Goal: Transaction & Acquisition: Purchase product/service

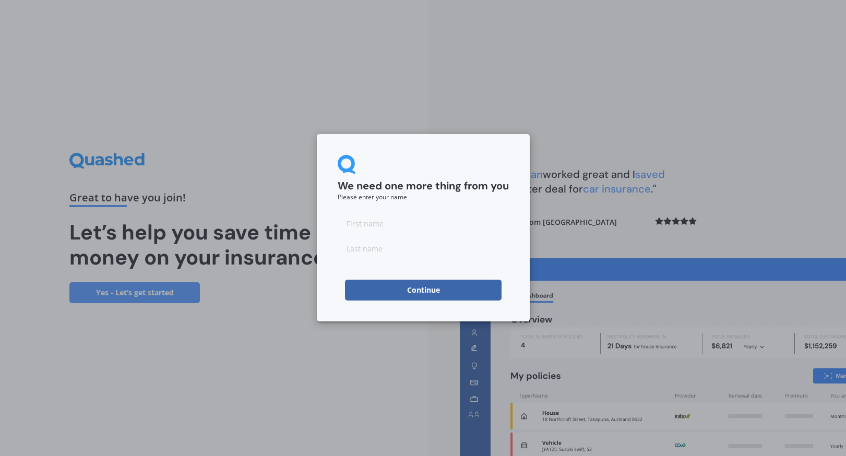
click at [426, 216] on input at bounding box center [423, 223] width 171 height 21
type input "MS No Click"
type input "Test"
click button "Continue" at bounding box center [423, 290] width 157 height 21
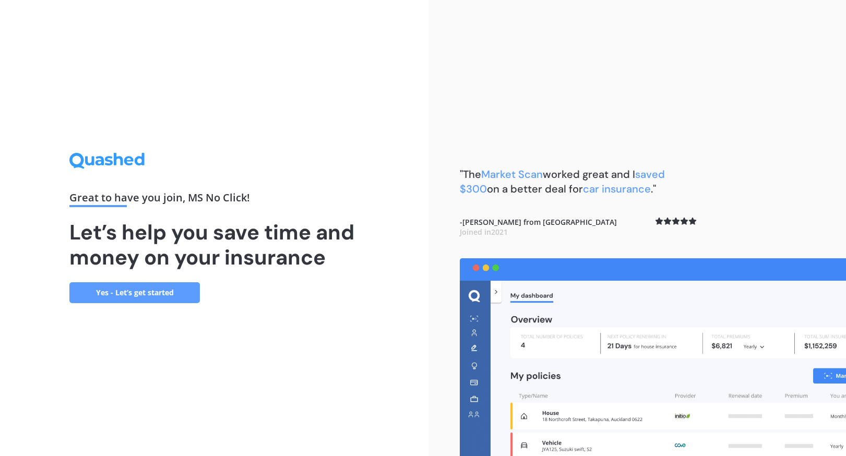
click at [172, 297] on link "Yes - Let’s get started" at bounding box center [134, 293] width 131 height 21
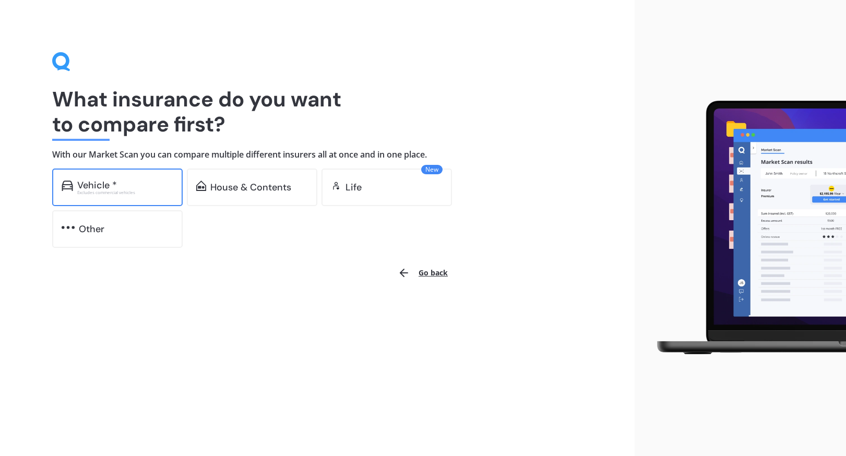
click at [143, 197] on div "Vehicle * Excludes commercial vehicles" at bounding box center [117, 188] width 131 height 38
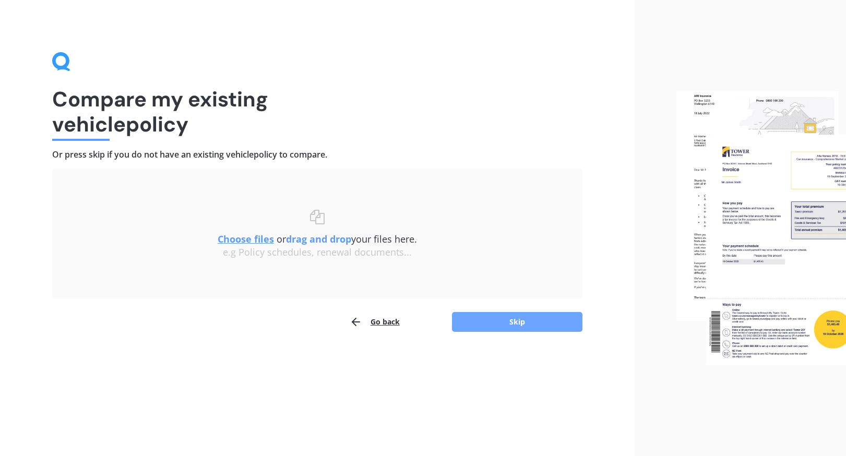
click at [493, 319] on button "Skip" at bounding box center [517, 322] width 131 height 20
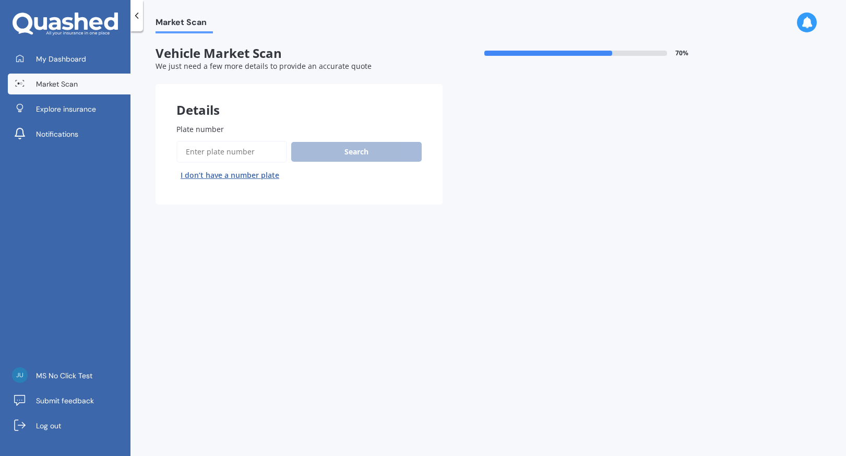
click at [274, 154] on input "Plate number" at bounding box center [232, 152] width 111 height 22
type input "plc569"
click at [0, 0] on button "Next" at bounding box center [0, 0] width 0 height 0
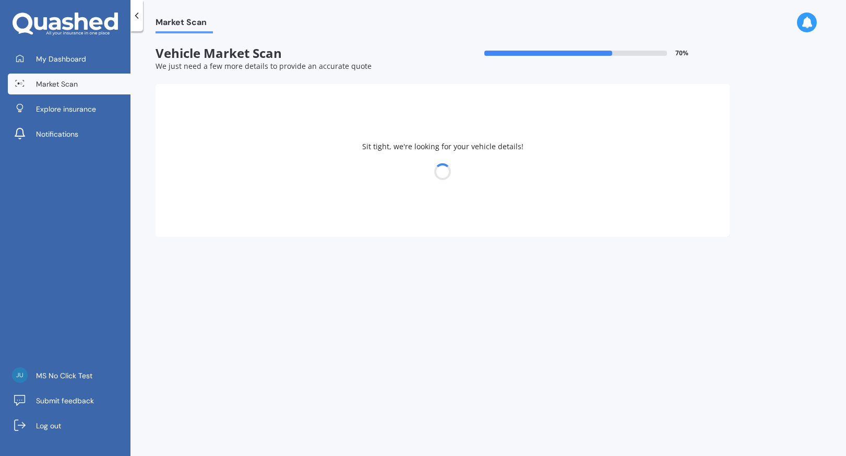
select select "VOLKSWAGEN"
select select "GOLF"
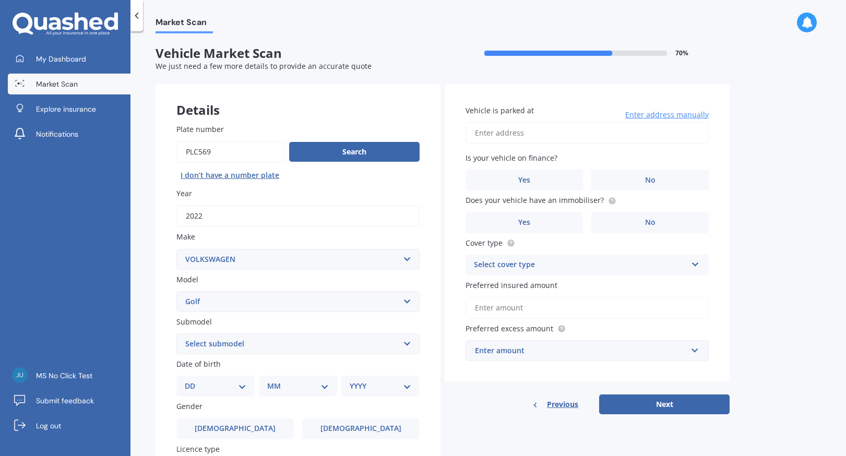
click at [287, 348] on select "Select submodel (All other) 1.4 GT TSI 1.4 TSI 1.6 1.6 FSI 1.6 TSI 1.8 1.9 TDI …" at bounding box center [298, 344] width 243 height 21
select select "R"
click at [177, 335] on select "Select submodel (All other) 1.4 GT TSI 1.4 TSI 1.6 1.6 FSI 1.6 TSI 1.8 1.9 TDI …" at bounding box center [298, 344] width 243 height 21
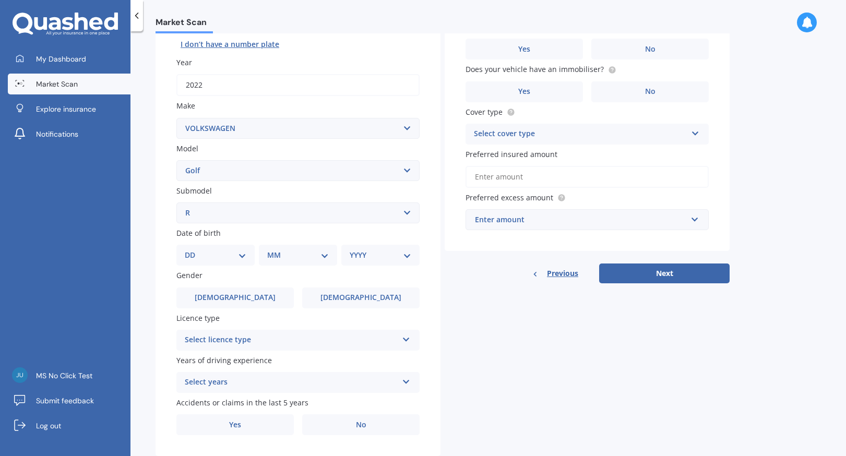
click at [232, 252] on select "DD 01 02 03 04 05 06 07 08 09 10 11 12 13 14 15 16 17 18 19 20 21 22 23 24 25 2…" at bounding box center [216, 255] width 62 height 11
select select "11"
click at [193, 251] on select "DD 01 02 03 04 05 06 07 08 09 10 11 12 13 14 15 16 17 18 19 20 21 22 23 24 25 2…" at bounding box center [216, 255] width 62 height 11
click at [303, 265] on div "MM 01 02 03 04 05 06 07 08 09 10 11 12" at bounding box center [300, 255] width 74 height 21
click at [309, 256] on select "MM 01 02 03 04 05 06 07 08 09 10 11 12" at bounding box center [300, 255] width 57 height 11
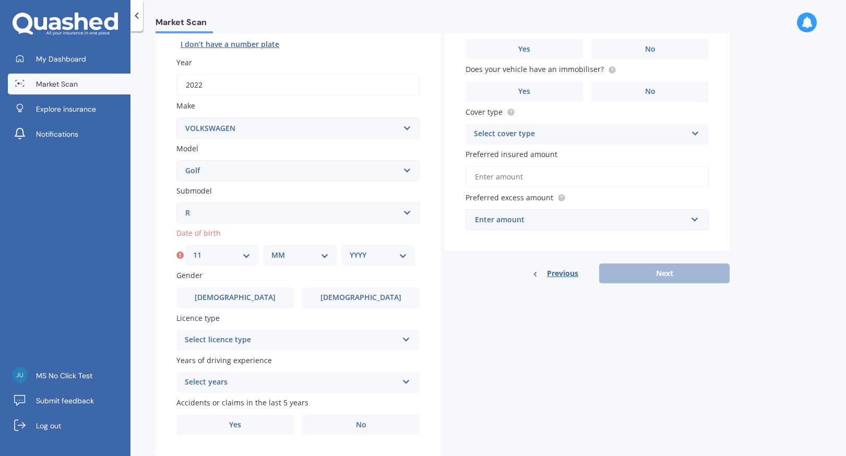
select select "12"
click at [272, 251] on select "MM 01 02 03 04 05 06 07 08 09 10 11 12" at bounding box center [300, 255] width 57 height 11
click at [358, 256] on select "YYYY 2025 2024 2023 2022 2021 2020 2019 2018 2017 2016 2015 2014 2013 2012 2011…" at bounding box center [378, 255] width 57 height 11
select select "1993"
click at [350, 251] on select "YYYY 2025 2024 2023 2022 2021 2020 2019 2018 2017 2016 2015 2014 2013 2012 2011…" at bounding box center [378, 255] width 57 height 11
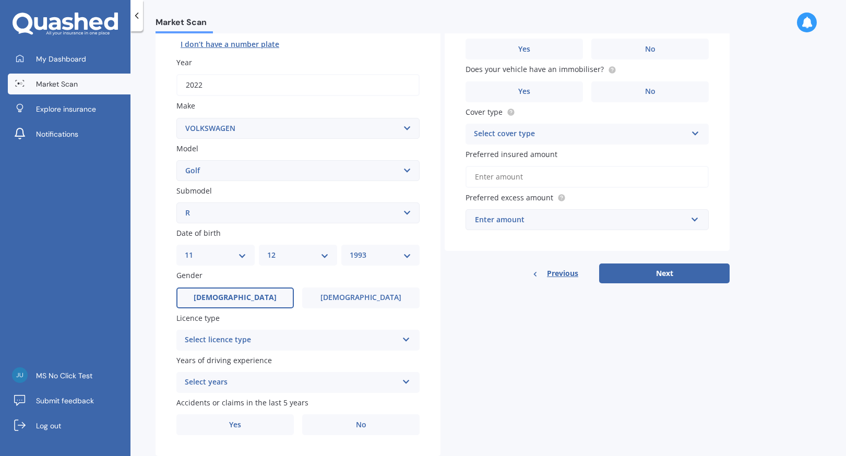
click at [266, 296] on label "[DEMOGRAPHIC_DATA]" at bounding box center [235, 298] width 117 height 21
click at [0, 0] on input "[DEMOGRAPHIC_DATA]" at bounding box center [0, 0] width 0 height 0
click at [263, 351] on div "Select licence type NZ Full NZ Restricted NZ Learners [GEOGRAPHIC_DATA] [GEOGRA…" at bounding box center [298, 340] width 243 height 21
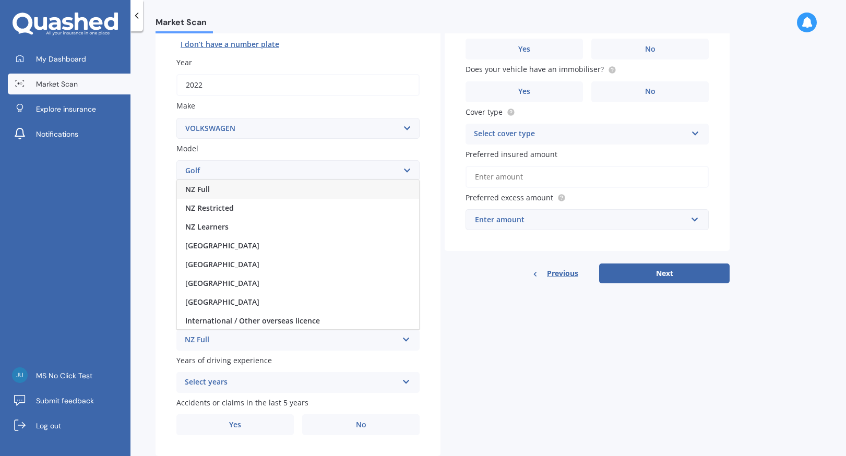
click at [304, 196] on div "NZ Full" at bounding box center [298, 189] width 242 height 19
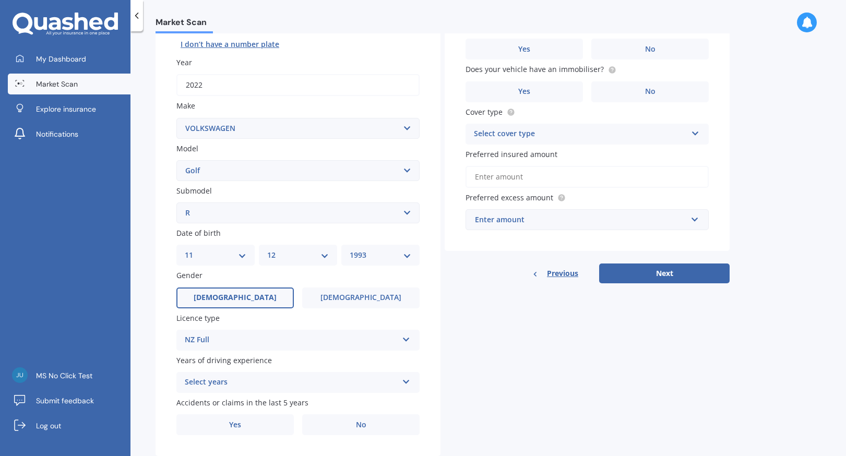
click at [276, 388] on div "Select years" at bounding box center [291, 383] width 213 height 13
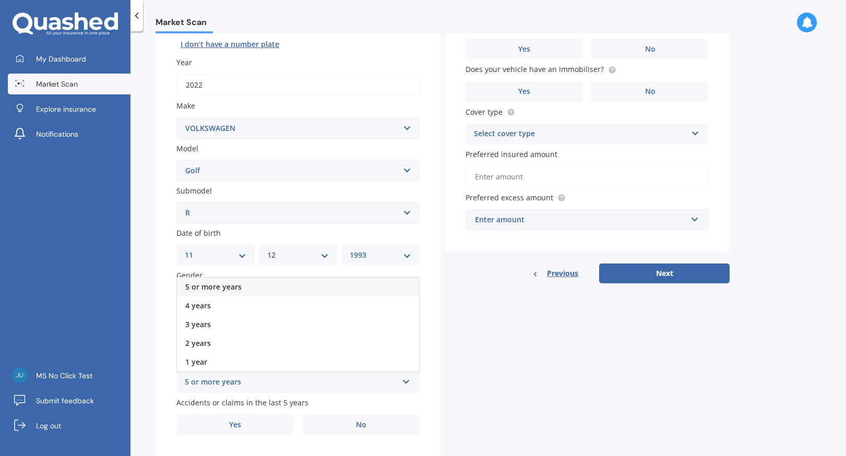
click at [293, 293] on div "5 or more years" at bounding box center [298, 287] width 242 height 19
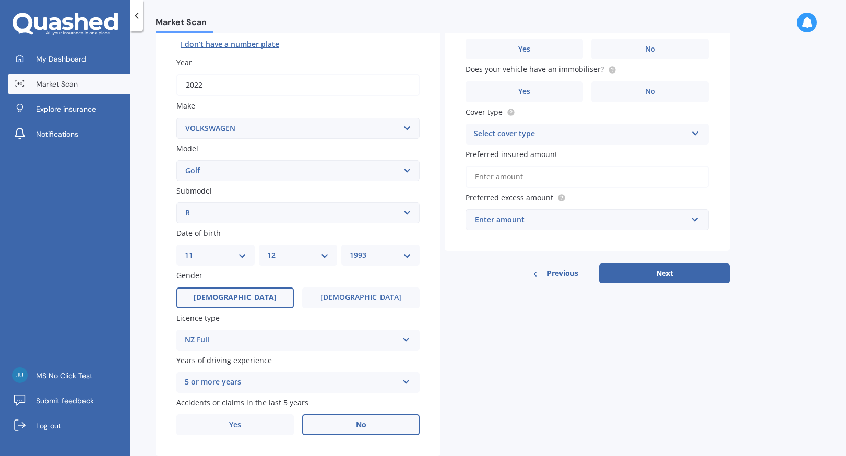
click at [330, 427] on label "No" at bounding box center [360, 425] width 117 height 21
click at [0, 0] on input "No" at bounding box center [0, 0] width 0 height 0
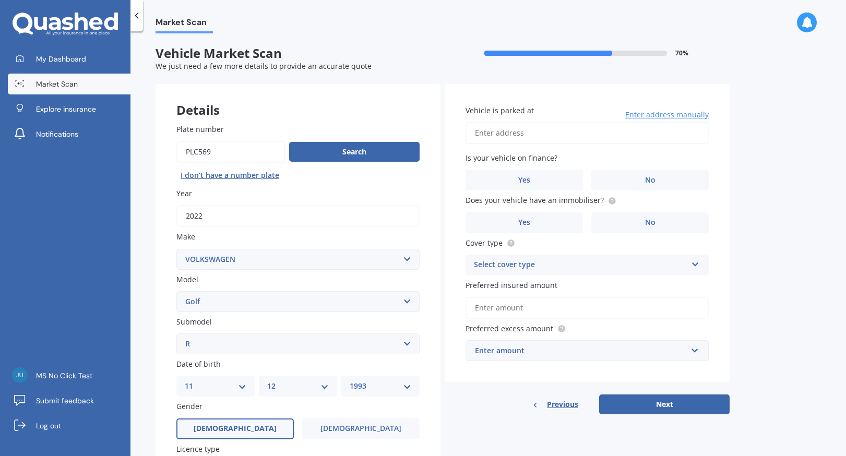
click at [556, 136] on input "Vehicle is parked at" at bounding box center [587, 133] width 243 height 22
type input "[STREET_ADDRESS][PERSON_NAME]"
click at [628, 179] on label "No" at bounding box center [650, 180] width 117 height 21
click at [0, 0] on input "No" at bounding box center [0, 0] width 0 height 0
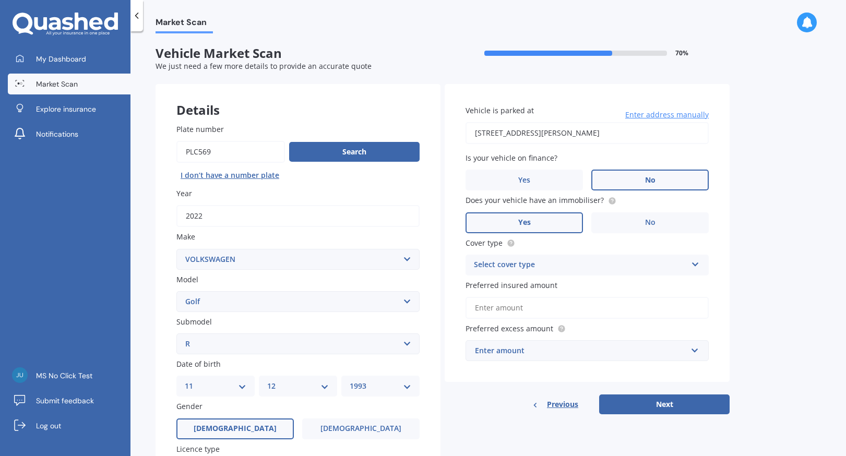
click at [557, 229] on label "Yes" at bounding box center [524, 223] width 117 height 21
click at [0, 0] on input "Yes" at bounding box center [0, 0] width 0 height 0
click at [534, 273] on div "Select cover type Comprehensive Third Party, Fire & Theft Third Party" at bounding box center [587, 265] width 243 height 21
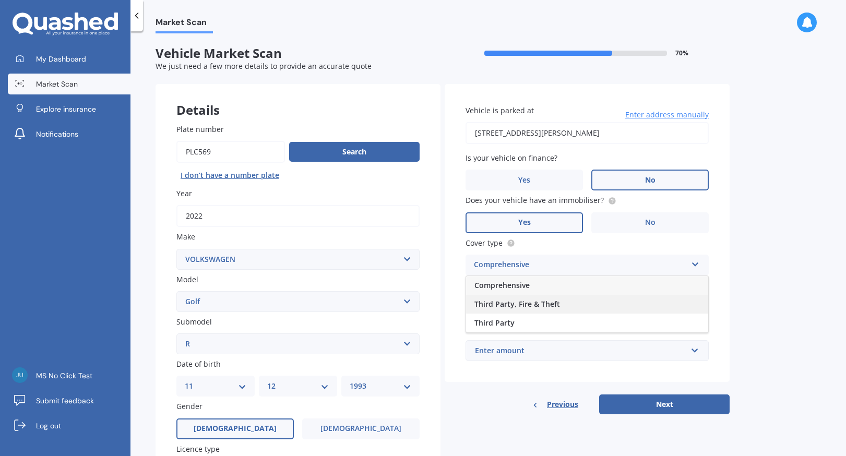
click at [516, 296] on div "Third Party, Fire & Theft" at bounding box center [587, 304] width 242 height 19
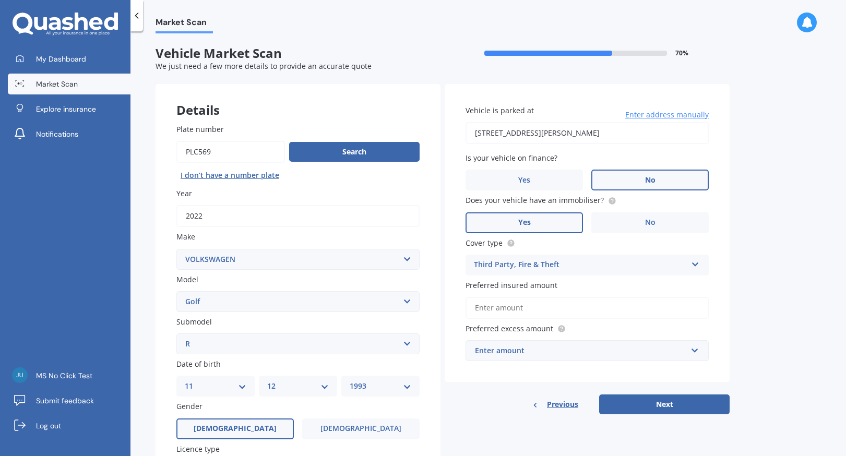
click at [530, 275] on div "Third Party, Fire & Theft Comprehensive Third Party, Fire & Theft Third Party" at bounding box center [587, 265] width 243 height 21
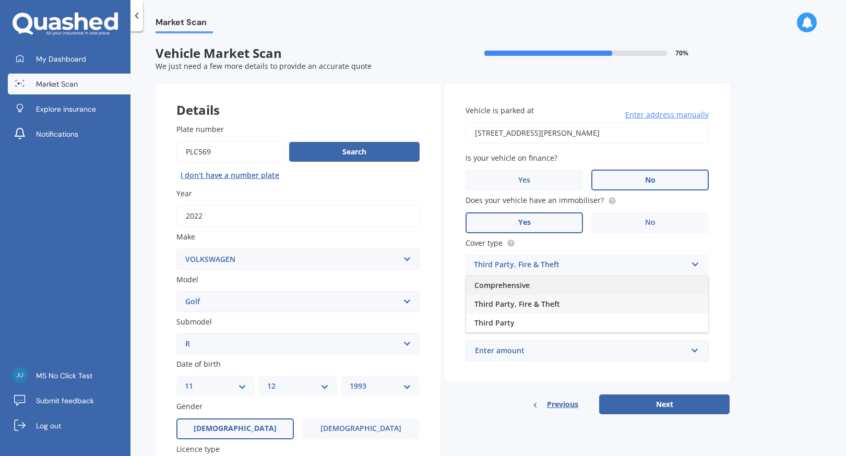
click at [524, 283] on span "Comprehensive" at bounding box center [502, 285] width 55 height 10
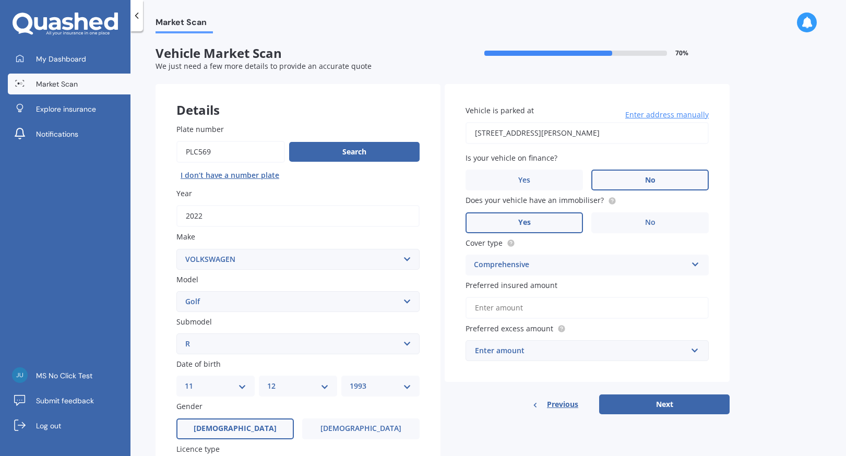
click at [513, 317] on input "Preferred insured amount" at bounding box center [587, 308] width 243 height 22
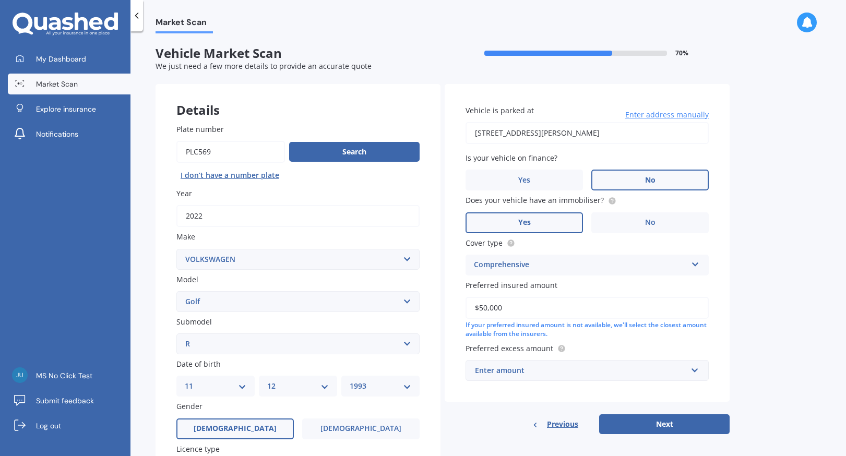
type input "$50,000"
click at [548, 381] on input "text" at bounding box center [584, 371] width 234 height 20
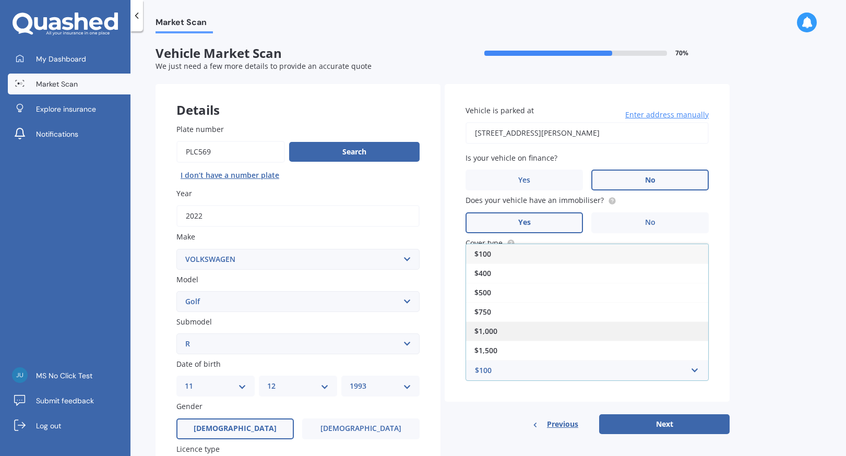
click at [556, 330] on div "$1,000" at bounding box center [587, 331] width 242 height 19
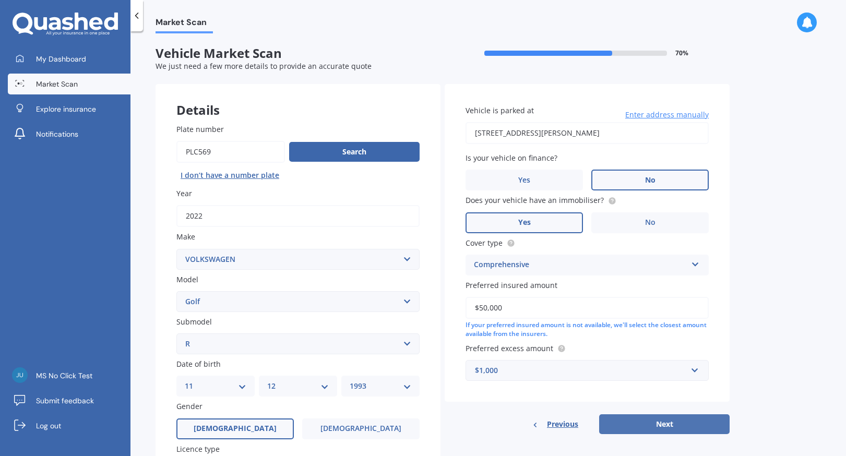
click at [683, 431] on button "Next" at bounding box center [664, 425] width 131 height 20
select select "11"
select select "12"
select select "1993"
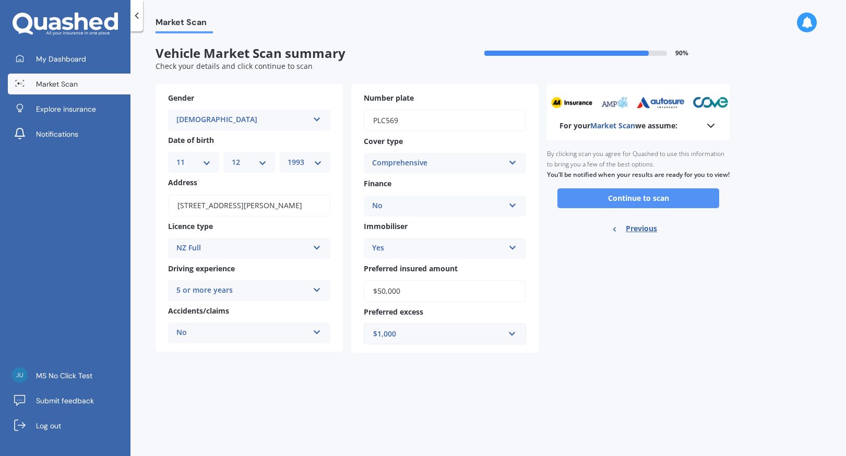
click at [642, 208] on button "Continue to scan" at bounding box center [639, 199] width 162 height 20
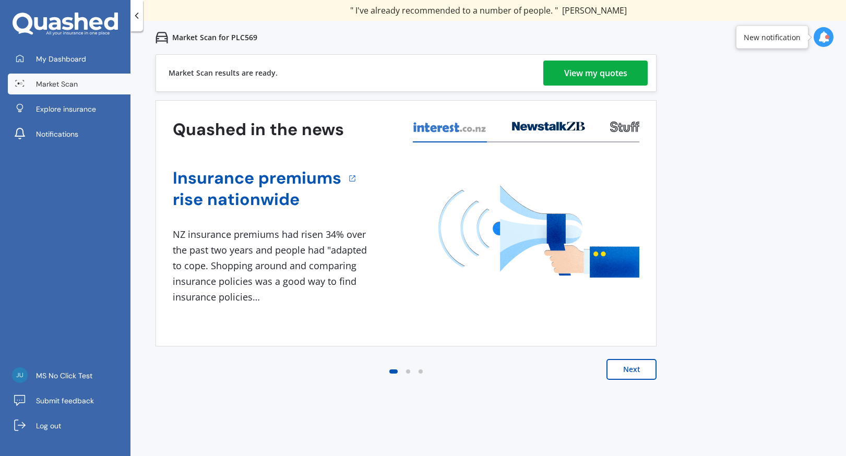
click at [599, 80] on div "View my quotes" at bounding box center [596, 73] width 63 height 25
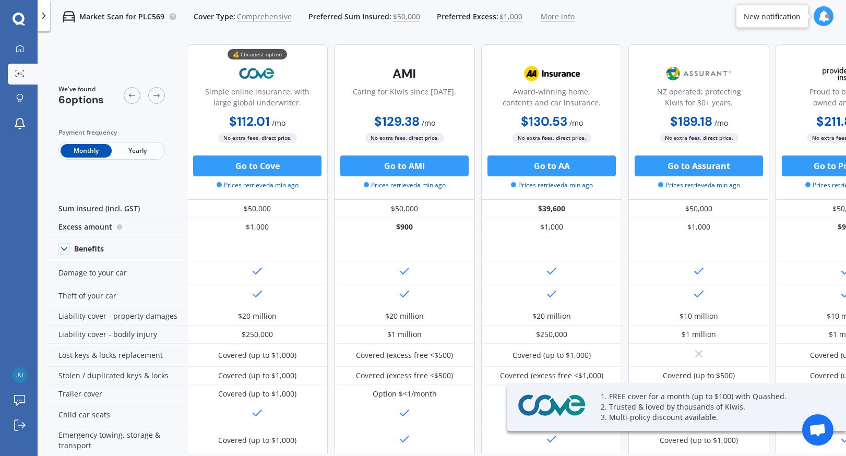
click at [32, 72] on link "Market Scan" at bounding box center [23, 74] width 30 height 21
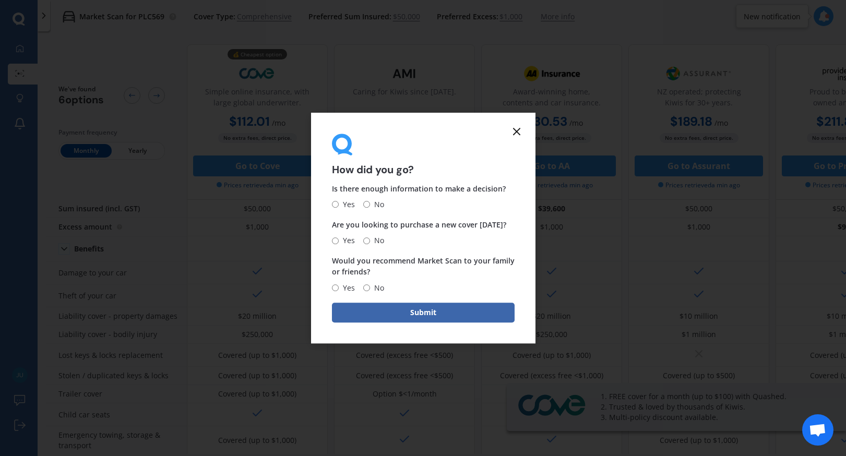
click at [515, 135] on icon at bounding box center [517, 131] width 13 height 13
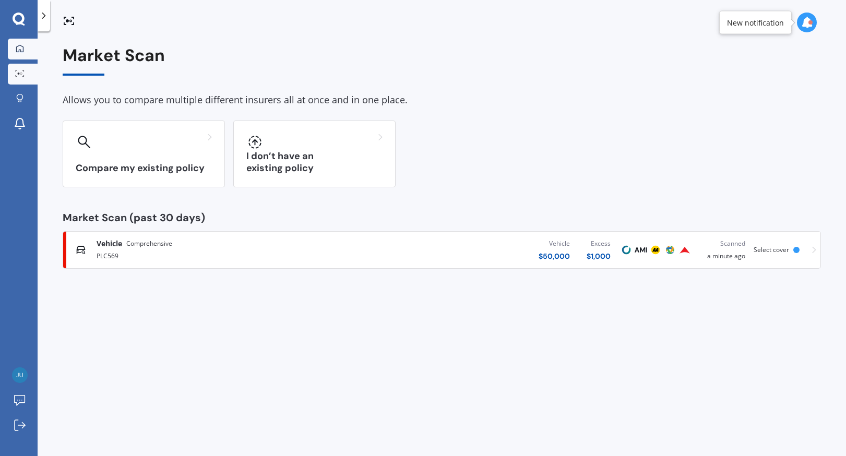
click at [25, 46] on div at bounding box center [20, 48] width 16 height 9
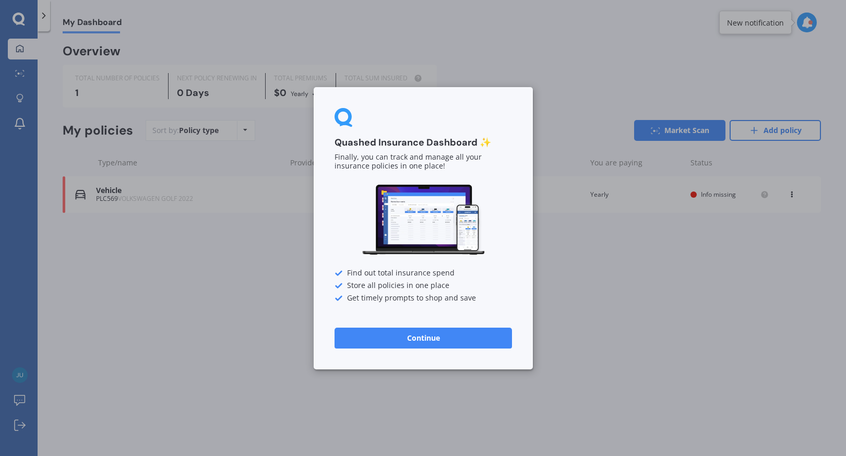
click at [448, 346] on button "Continue" at bounding box center [424, 337] width 178 height 21
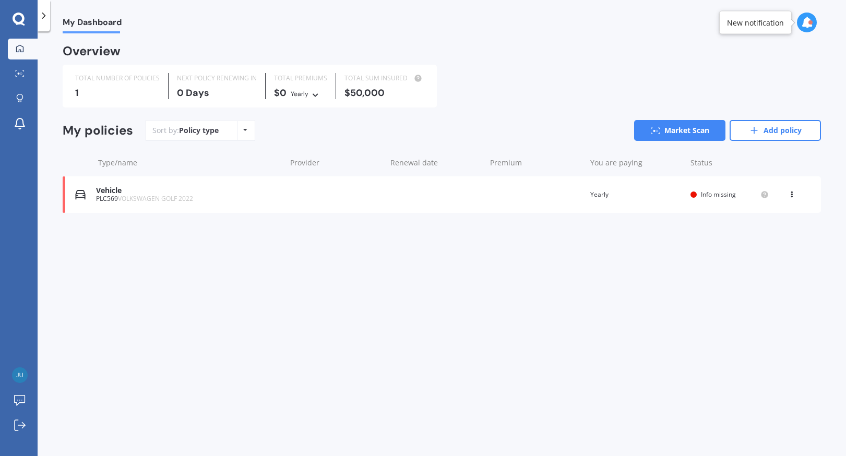
click at [41, 28] on div at bounding box center [44, 15] width 13 height 31
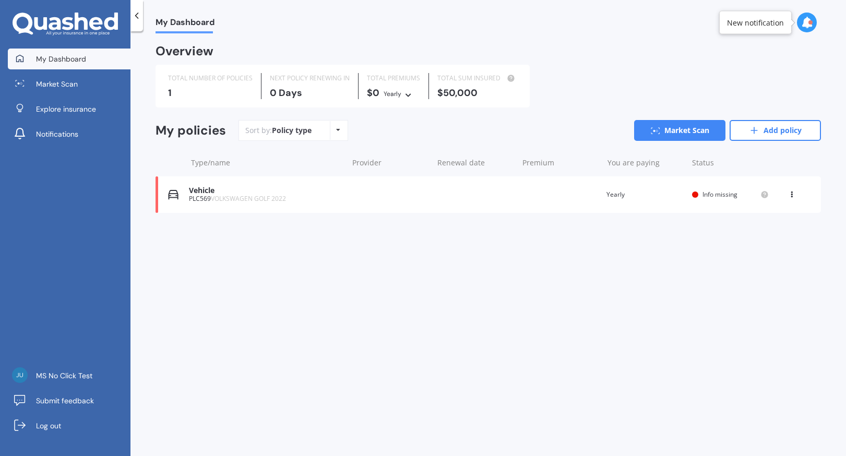
click at [401, 209] on div "Vehicle PLC569 VOLKSWAGEN GOLF 2022 Renewal date Premium You are paying Yearly …" at bounding box center [489, 195] width 666 height 37
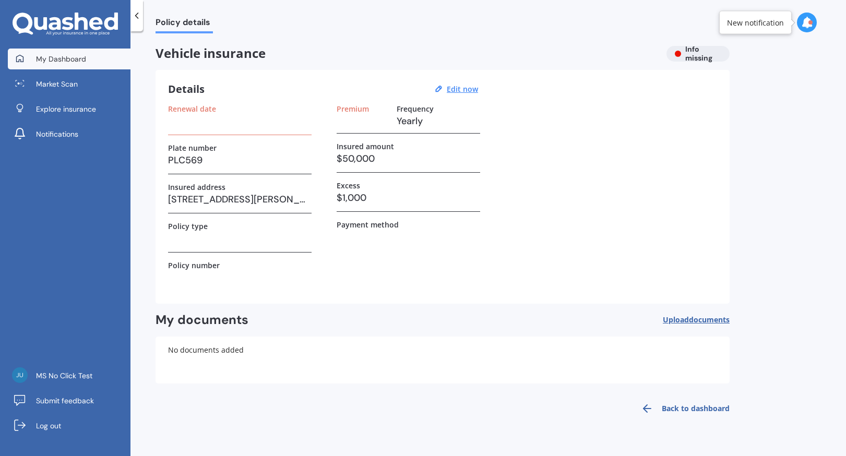
click at [70, 52] on link "My Dashboard" at bounding box center [69, 59] width 123 height 21
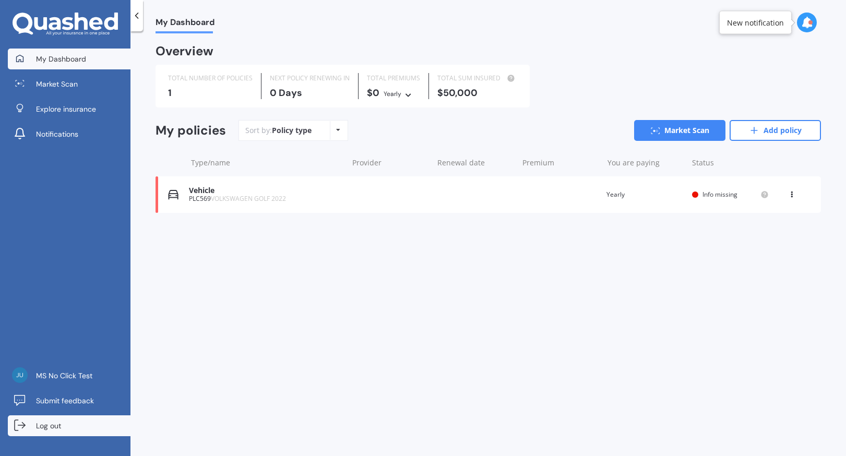
click at [99, 424] on link "Log out" at bounding box center [69, 426] width 123 height 21
